Goal: Task Accomplishment & Management: Manage account settings

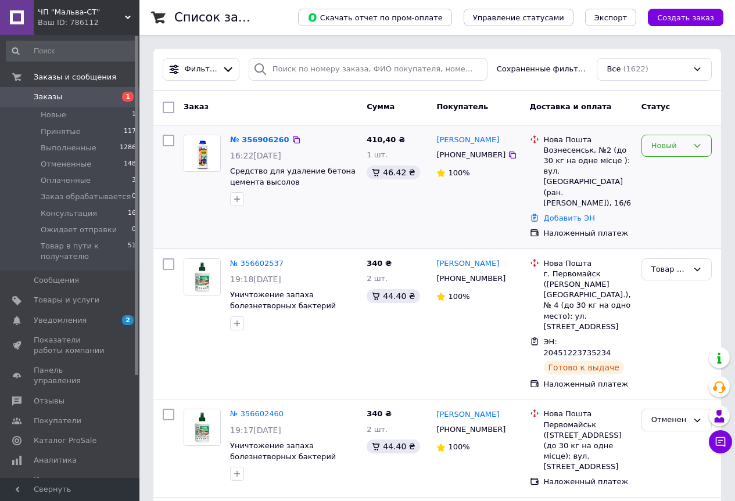
click at [697, 143] on icon at bounding box center [696, 145] width 9 height 9
click at [668, 169] on li "Принят" at bounding box center [676, 169] width 69 height 21
click at [462, 141] on link "[PERSON_NAME]" at bounding box center [467, 140] width 63 height 11
click at [195, 153] on img at bounding box center [202, 153] width 36 height 36
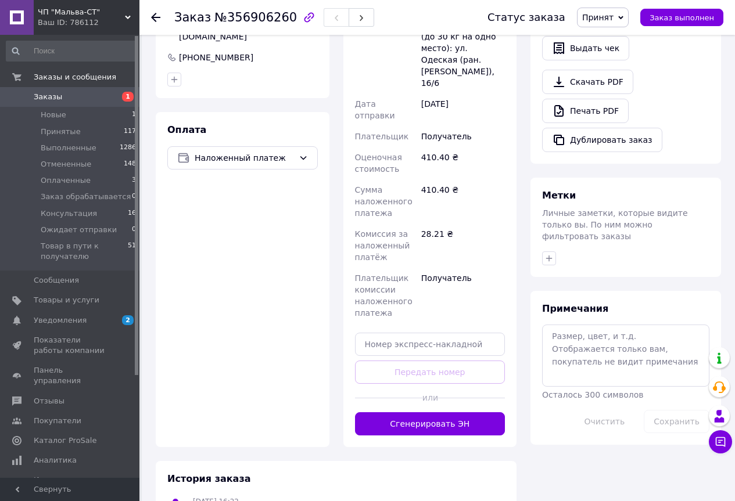
scroll to position [434, 0]
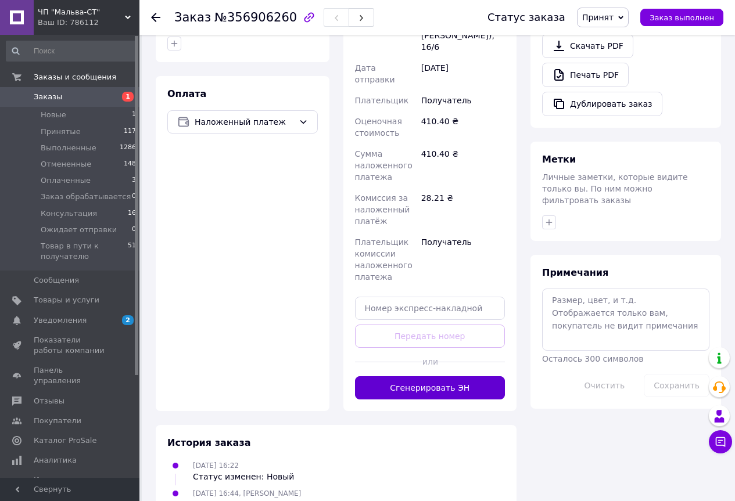
click at [437, 376] on button "Сгенерировать ЭН" at bounding box center [430, 387] width 150 height 23
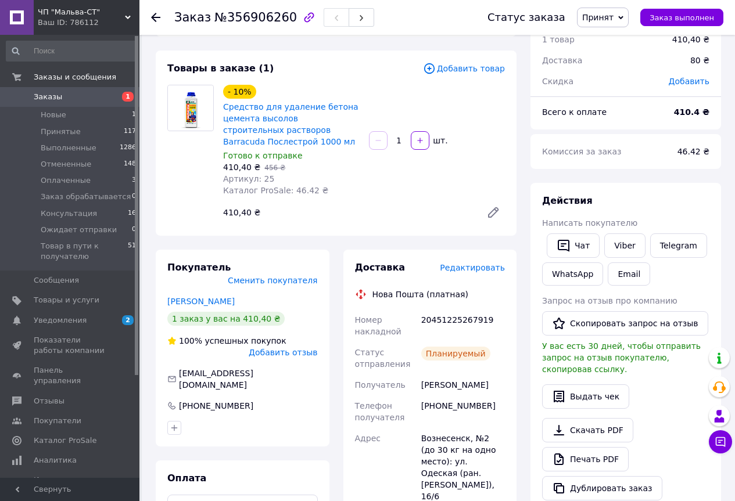
scroll to position [0, 0]
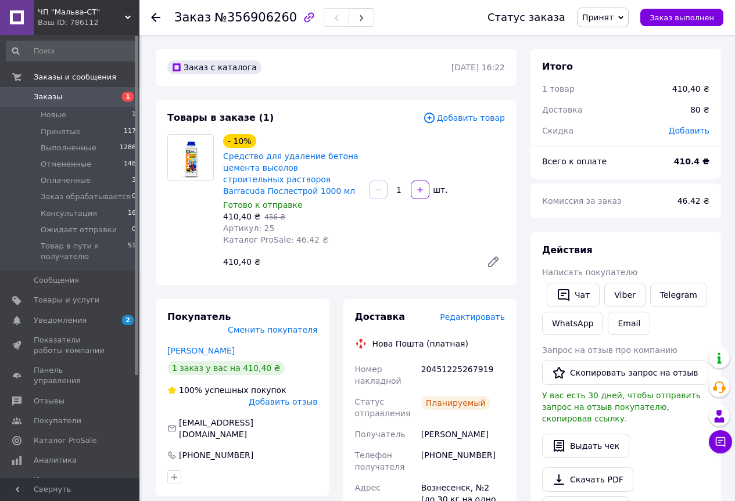
click at [56, 96] on span "Заказы" at bounding box center [48, 97] width 28 height 10
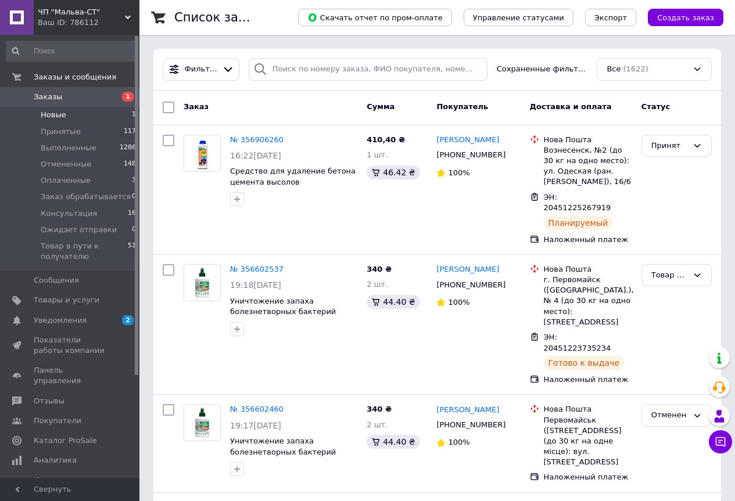
click at [58, 114] on span "Новые" at bounding box center [54, 115] width 26 height 10
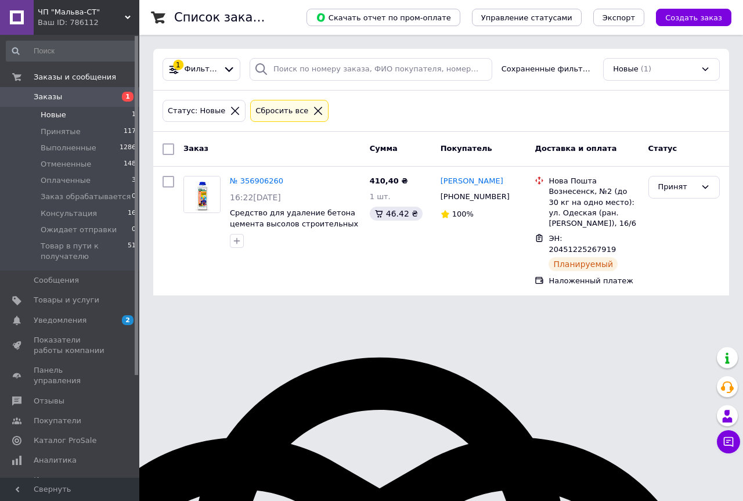
click at [55, 96] on span "Заказы" at bounding box center [48, 97] width 28 height 10
